Goal: Check status: Check status

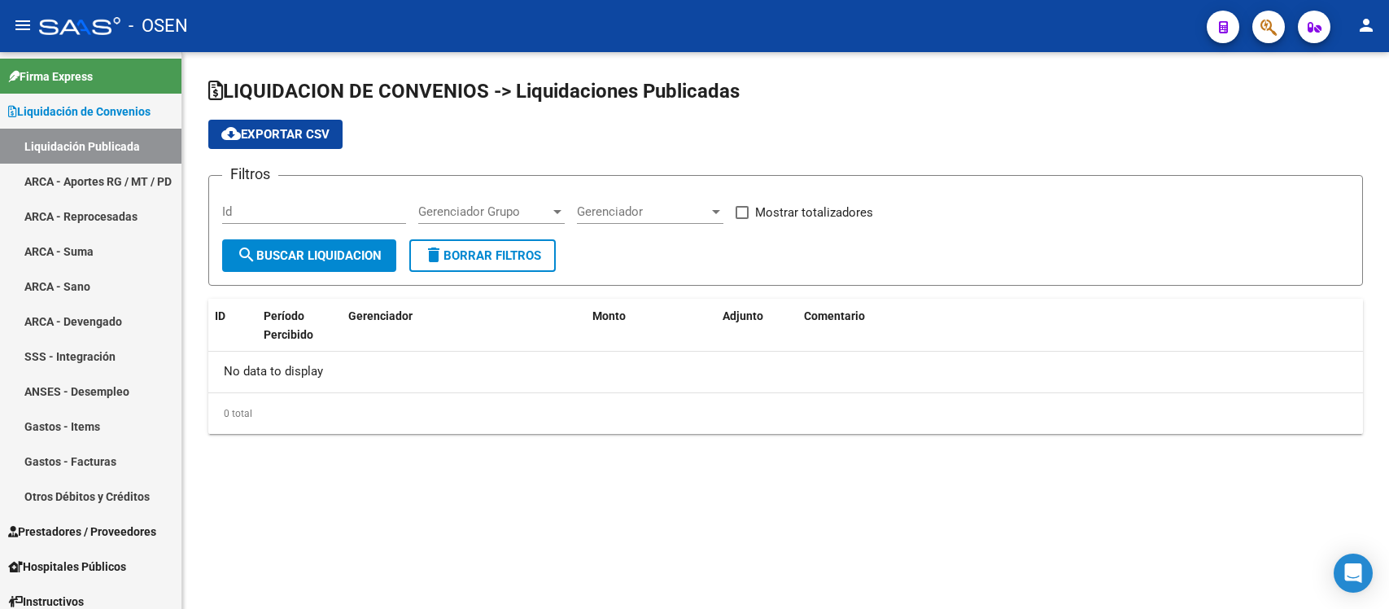
checkbox input "true"
click at [1388, 580] on mat-sidenav-content "LIQUIDACION DE CONVENIOS -> Liquidaciones Publicadas cloud_download Exportar CS…" at bounding box center [785, 330] width 1206 height 556
